Goal: Navigation & Orientation: Find specific page/section

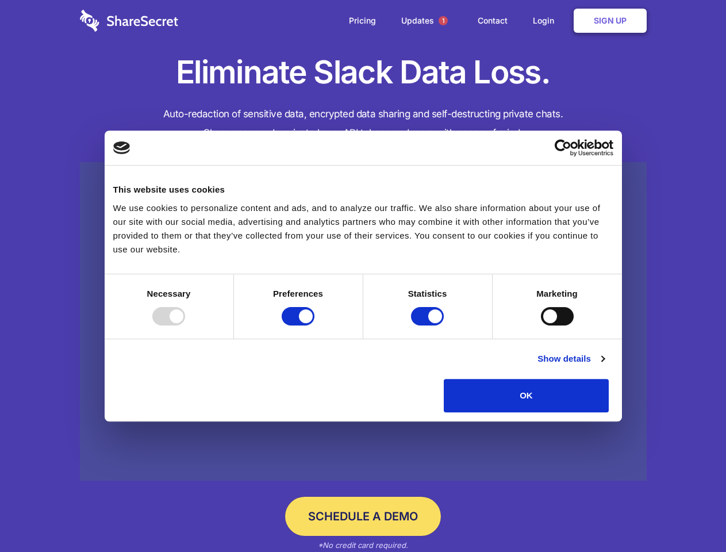
click at [185, 325] on div at bounding box center [168, 316] width 33 height 18
click at [314, 325] on input "Preferences" at bounding box center [298, 316] width 33 height 18
checkbox input "false"
click at [429, 325] on input "Statistics" at bounding box center [427, 316] width 33 height 18
checkbox input "false"
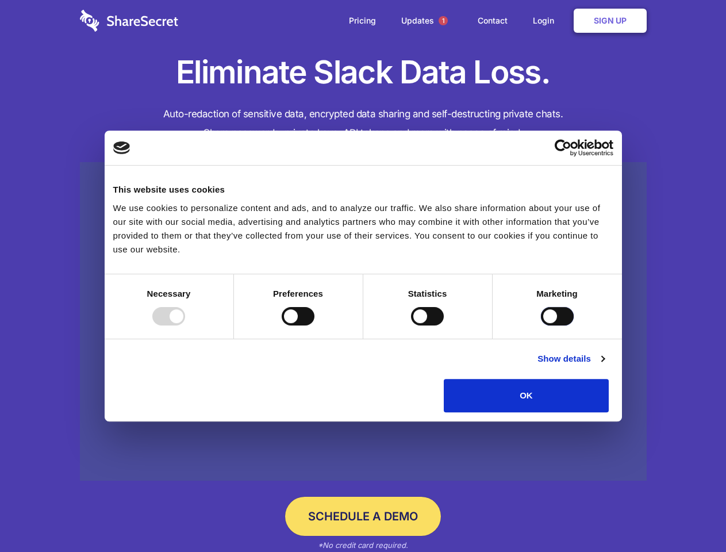
click at [541, 325] on input "Marketing" at bounding box center [557, 316] width 33 height 18
checkbox input "true"
click at [604, 366] on link "Show details" at bounding box center [571, 359] width 67 height 14
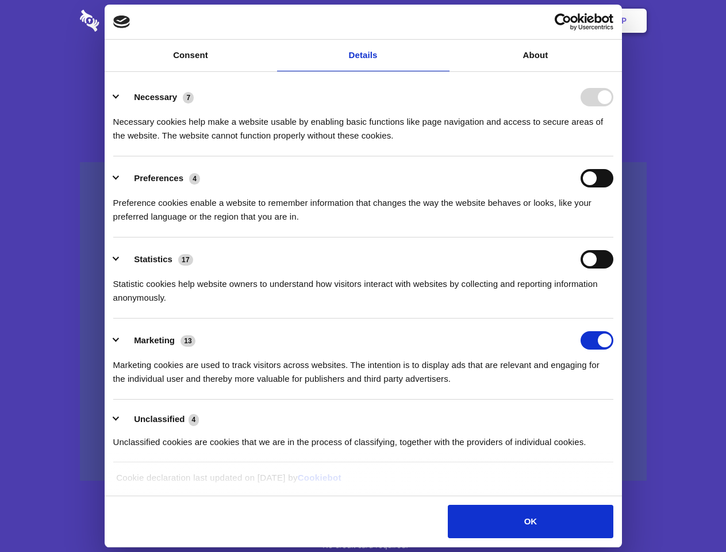
click at [613, 156] on li "Necessary 7 Necessary cookies help make a website usable by enabling basic func…" at bounding box center [363, 115] width 500 height 81
click at [443, 21] on span "1" at bounding box center [443, 20] width 9 height 9
